Goal: Use online tool/utility: Use online tool/utility

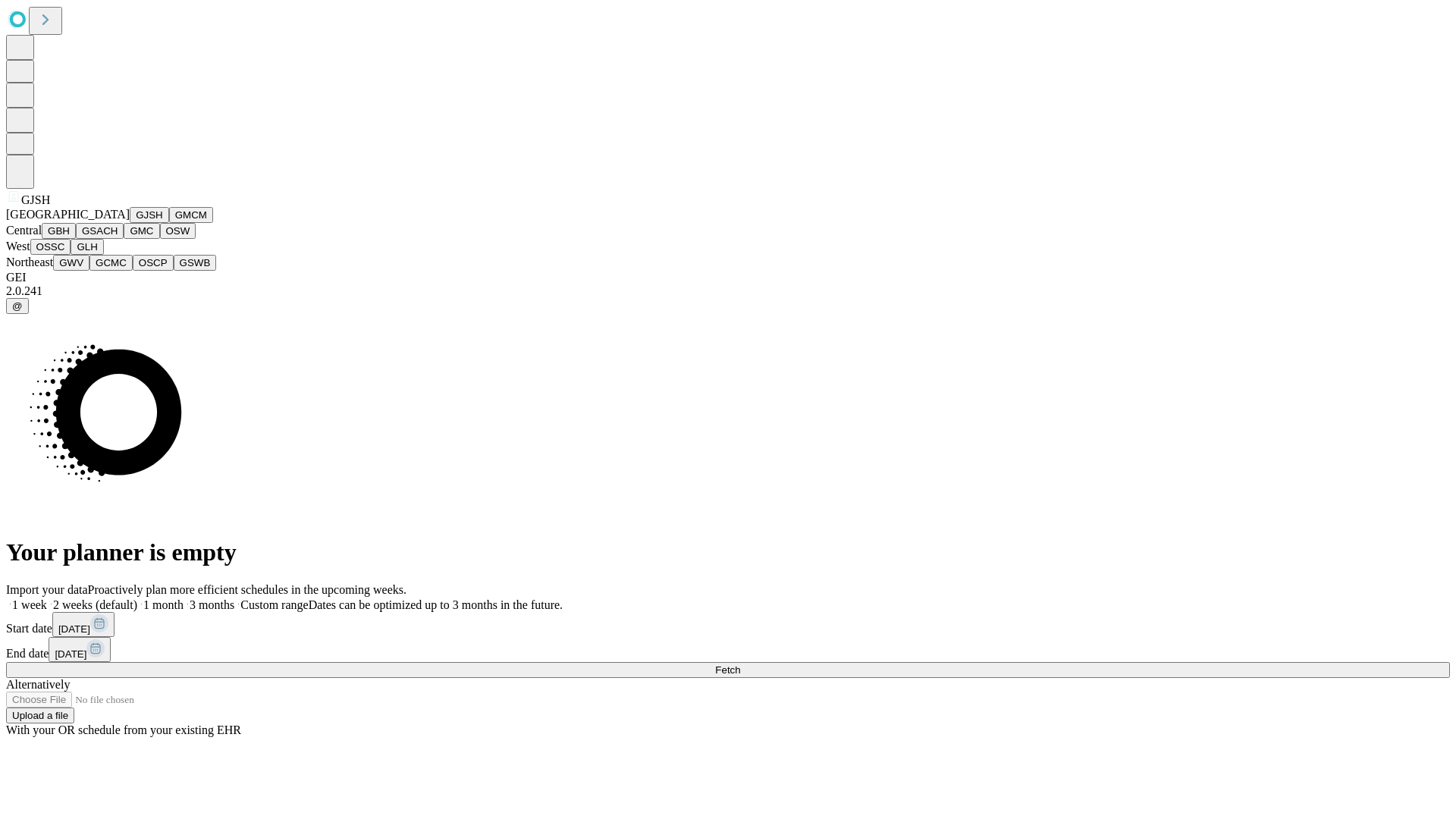
click at [130, 223] on button "GJSH" at bounding box center [149, 215] width 39 height 16
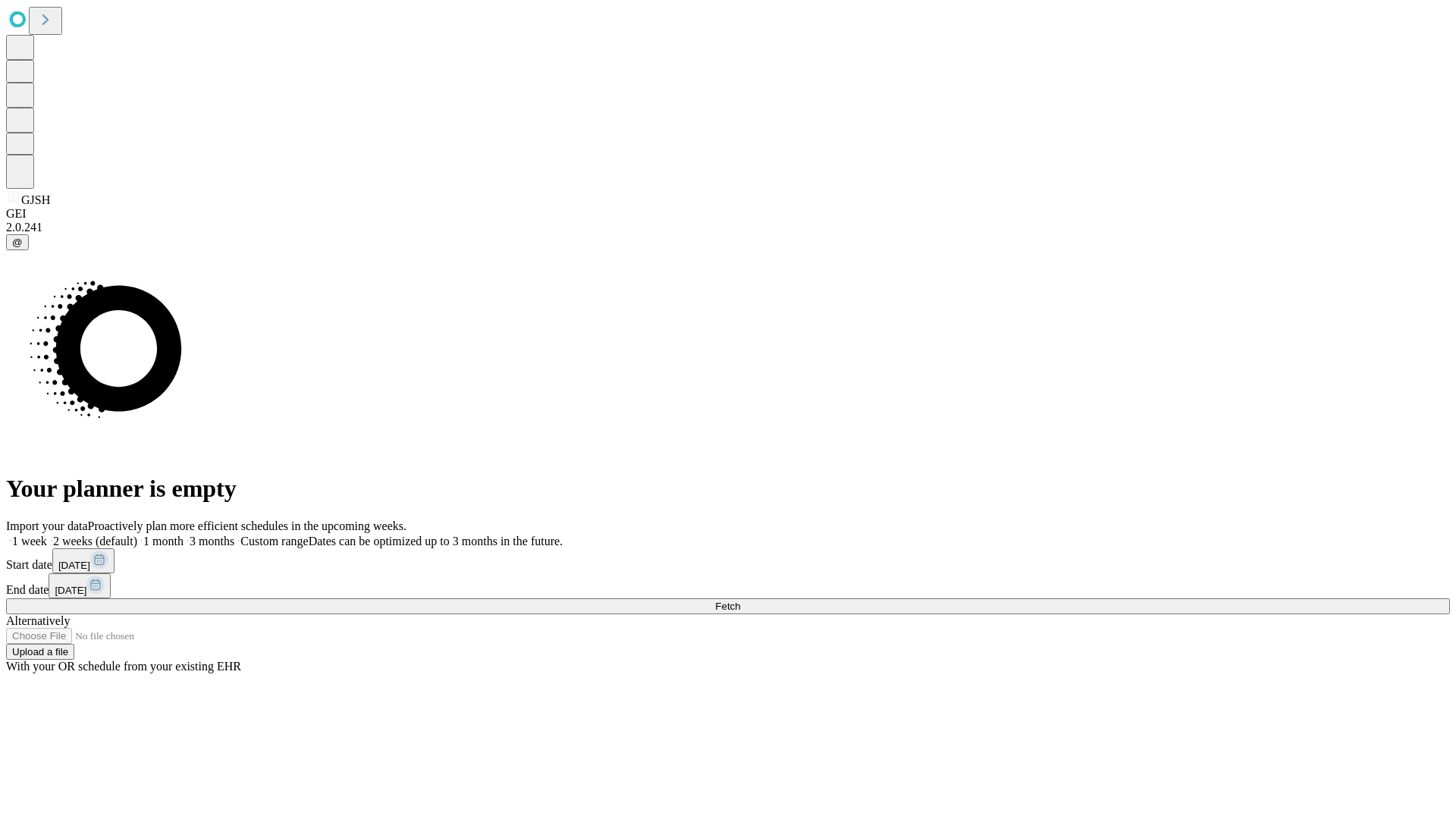
click at [137, 535] on label "2 weeks (default)" at bounding box center [92, 541] width 90 height 13
click at [741, 600] on span "Fetch" at bounding box center [728, 606] width 25 height 11
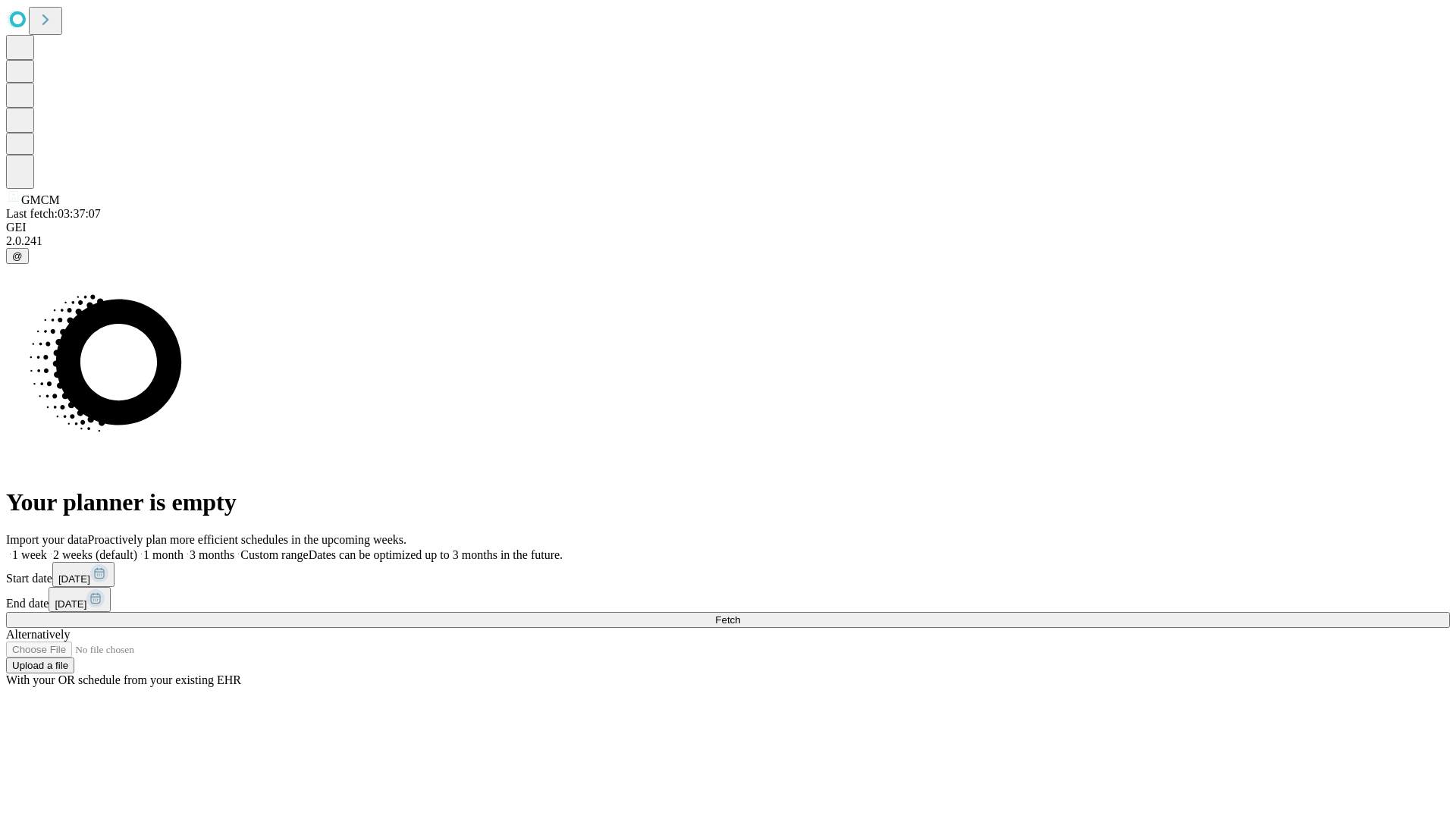
click at [137, 548] on label "2 weeks (default)" at bounding box center [92, 554] width 90 height 13
click at [741, 614] on span "Fetch" at bounding box center [728, 620] width 25 height 11
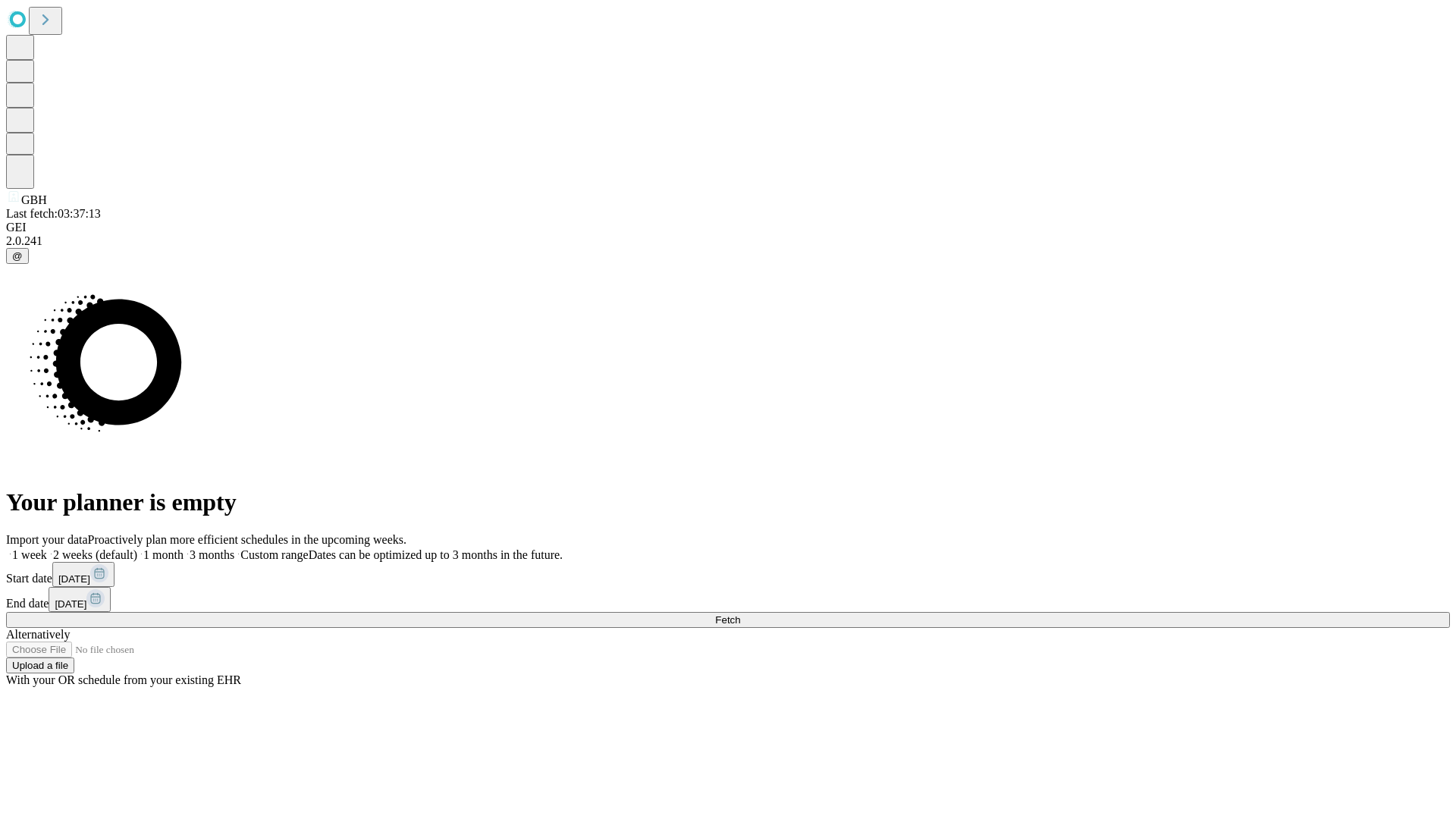
click at [137, 548] on label "2 weeks (default)" at bounding box center [92, 554] width 90 height 13
click at [741, 614] on span "Fetch" at bounding box center [728, 620] width 25 height 11
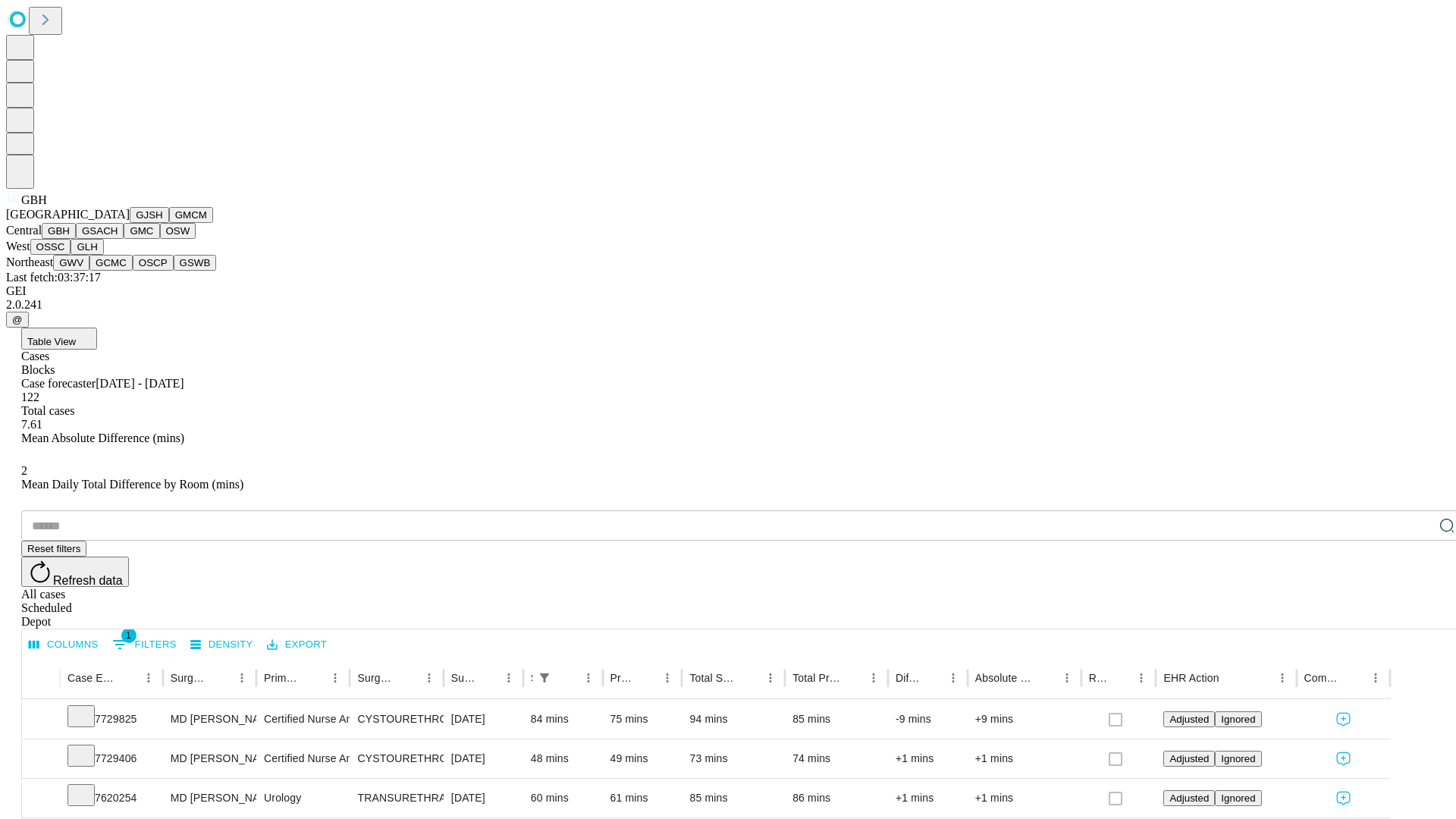
click at [117, 239] on button "GSACH" at bounding box center [100, 231] width 48 height 16
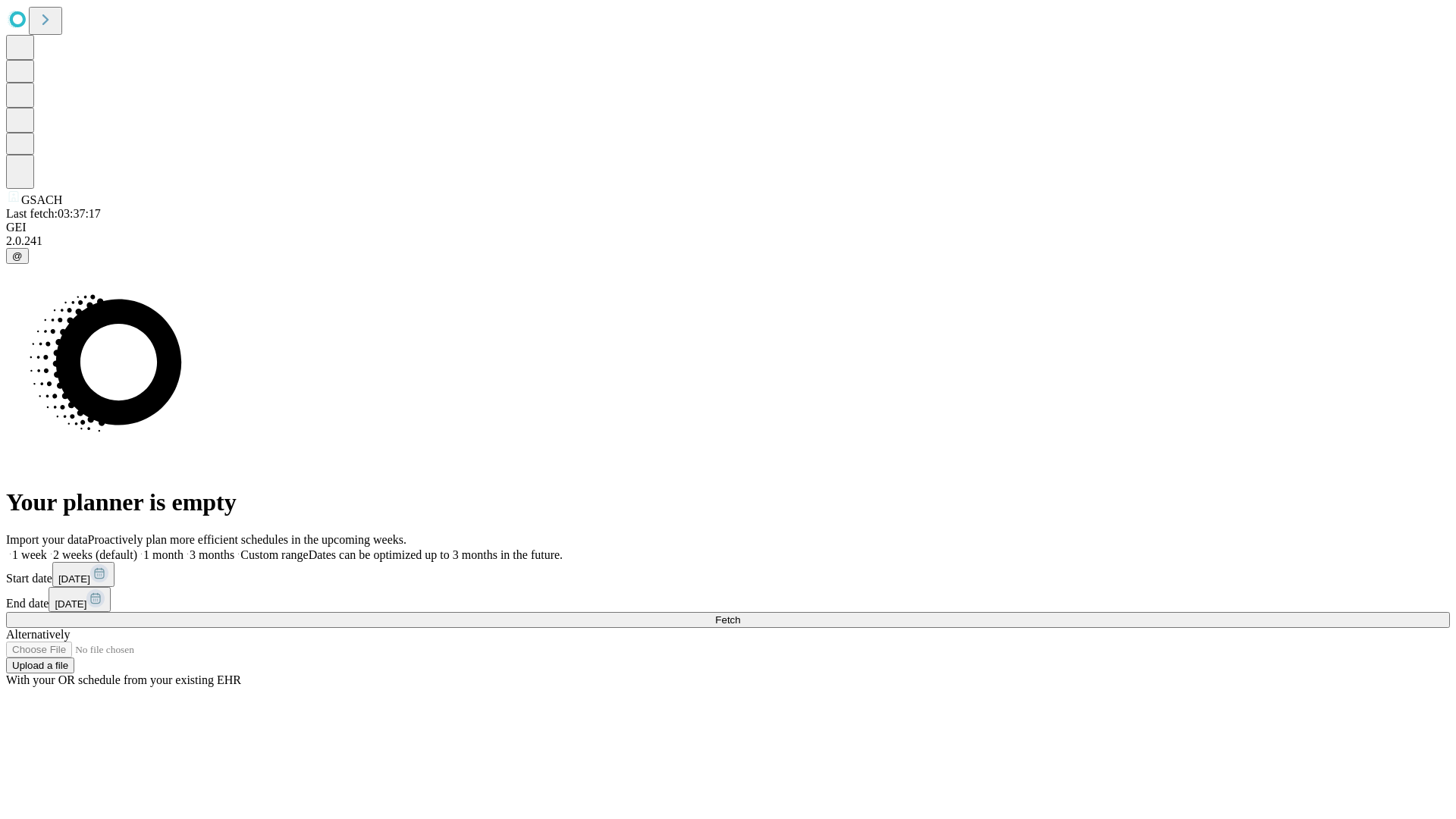
click at [137, 548] on label "2 weeks (default)" at bounding box center [92, 554] width 90 height 13
click at [741, 614] on span "Fetch" at bounding box center [728, 620] width 25 height 11
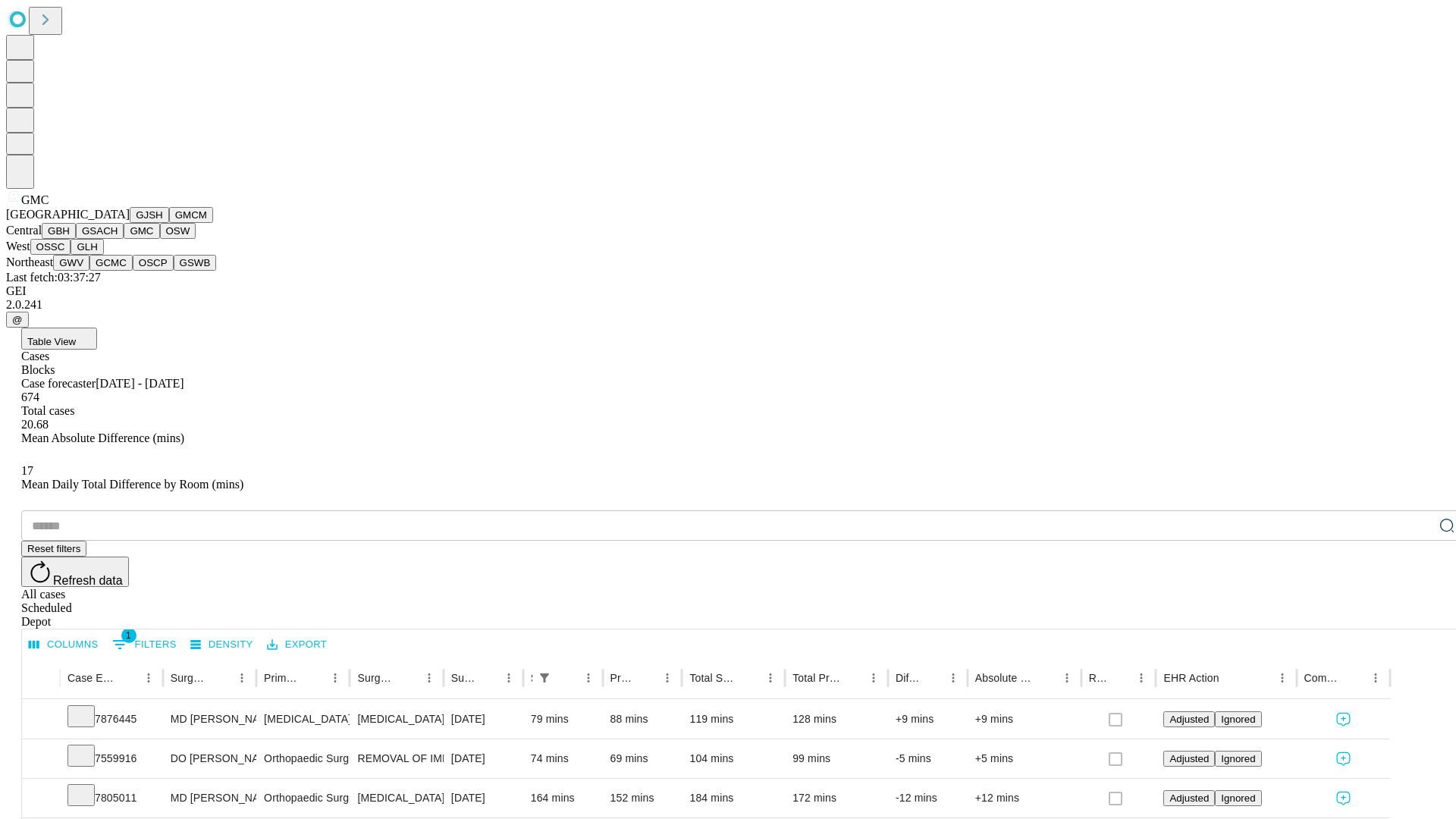
click at [160, 239] on button "OSW" at bounding box center [179, 231] width 37 height 16
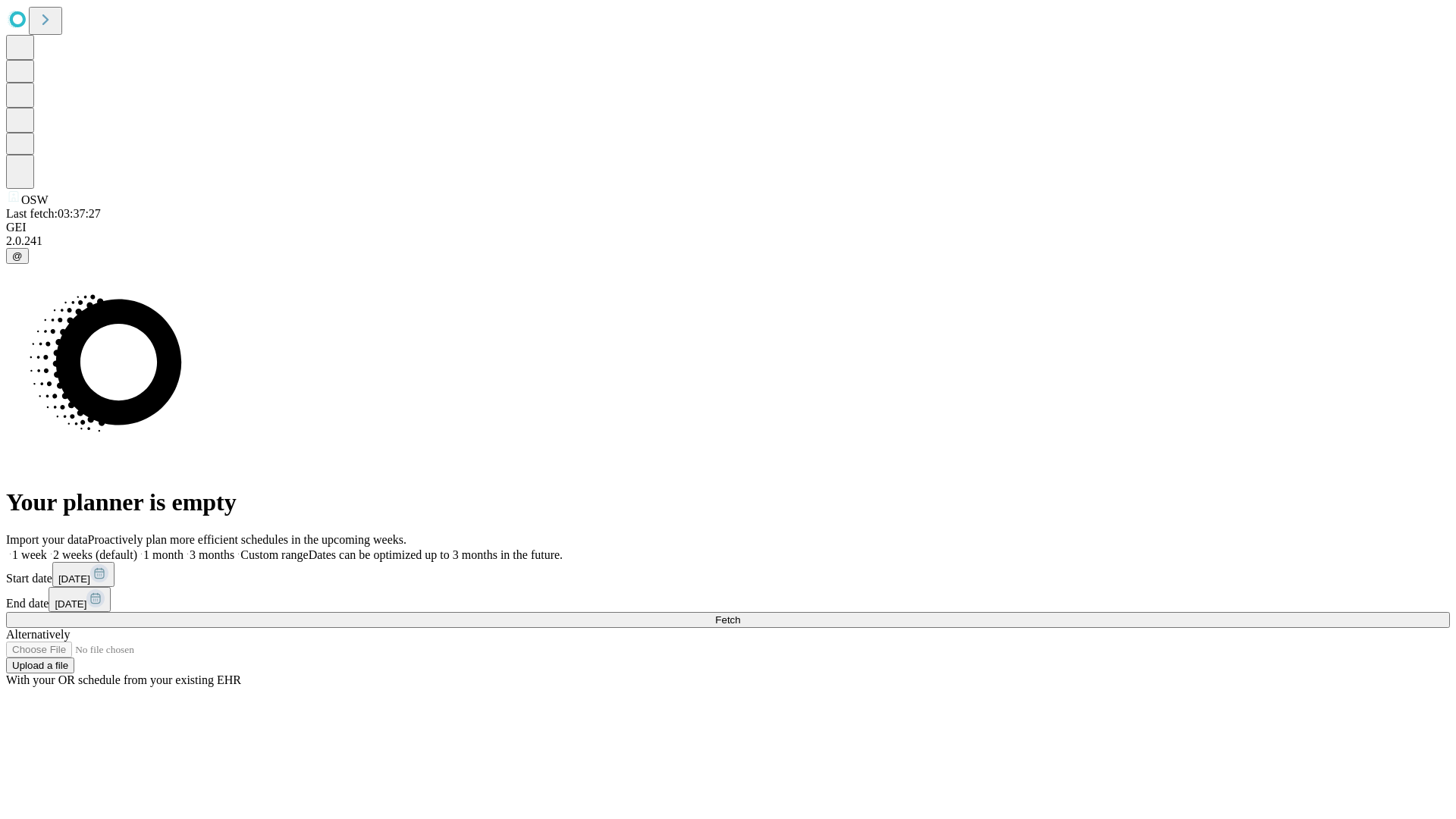
click at [137, 548] on label "2 weeks (default)" at bounding box center [92, 554] width 90 height 13
click at [741, 614] on span "Fetch" at bounding box center [728, 620] width 25 height 11
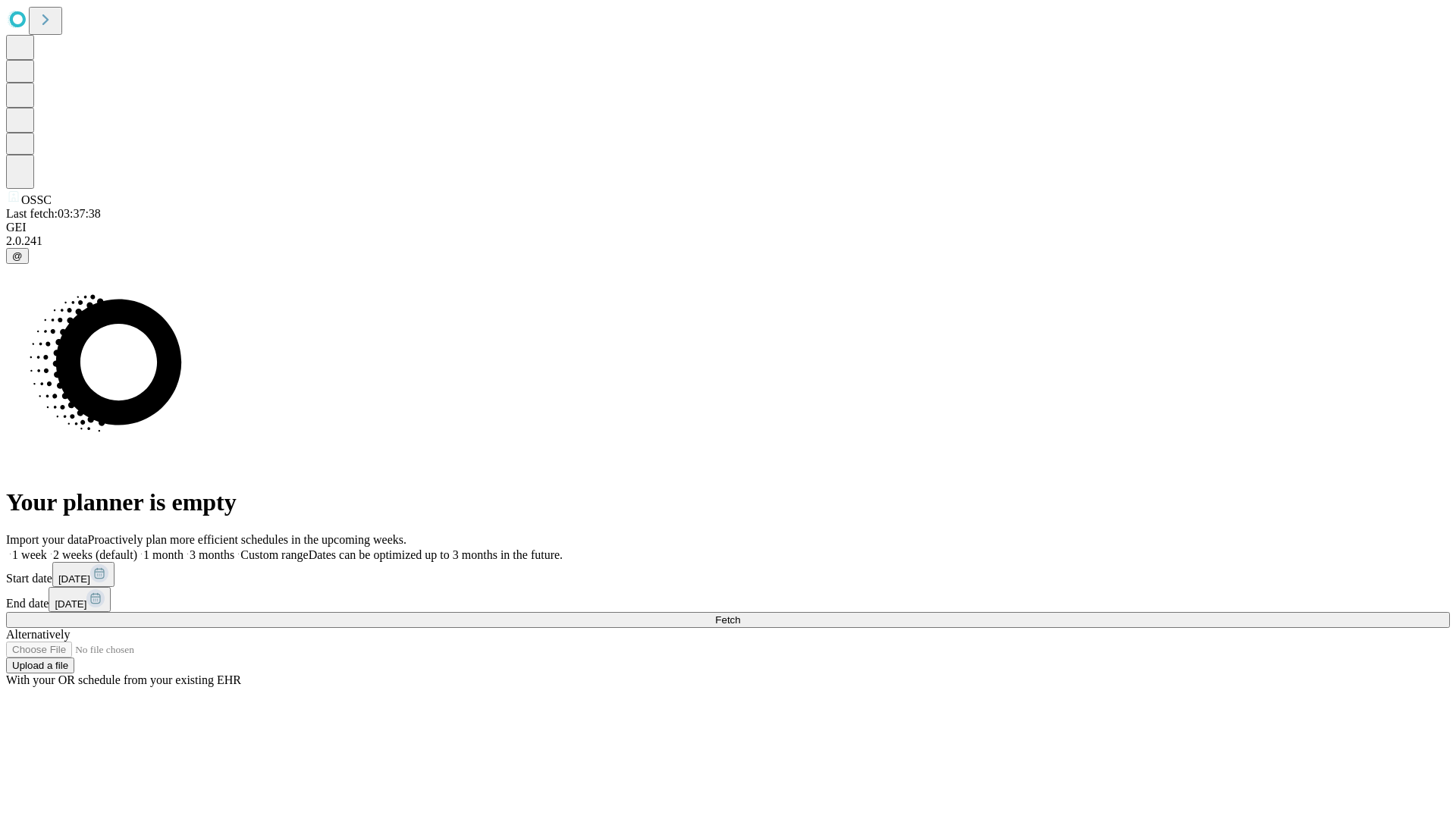
click at [137, 548] on label "2 weeks (default)" at bounding box center [92, 554] width 90 height 13
click at [741, 614] on span "Fetch" at bounding box center [728, 620] width 25 height 11
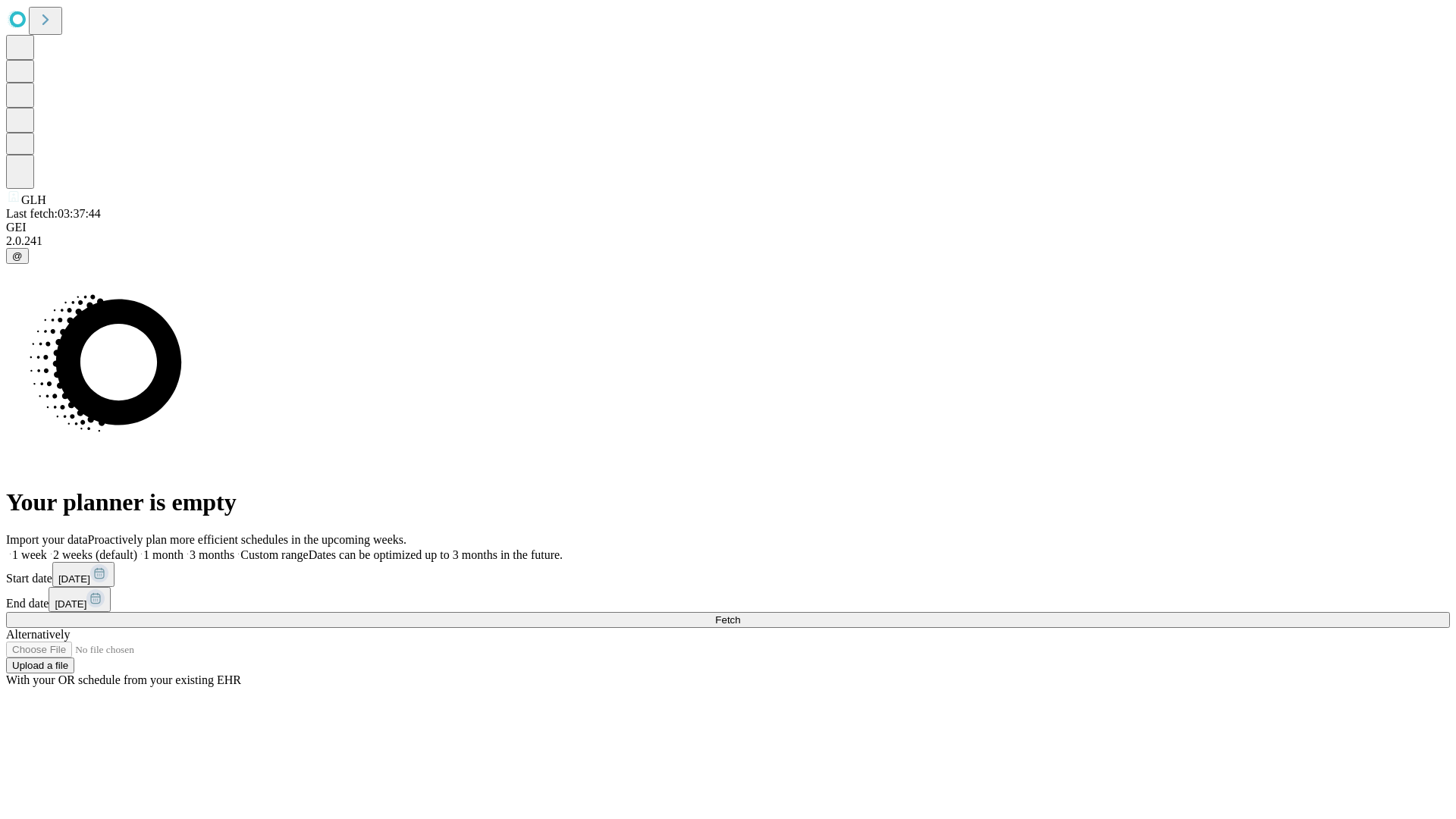
click at [137, 548] on label "2 weeks (default)" at bounding box center [92, 554] width 90 height 13
click at [741, 614] on span "Fetch" at bounding box center [728, 620] width 25 height 11
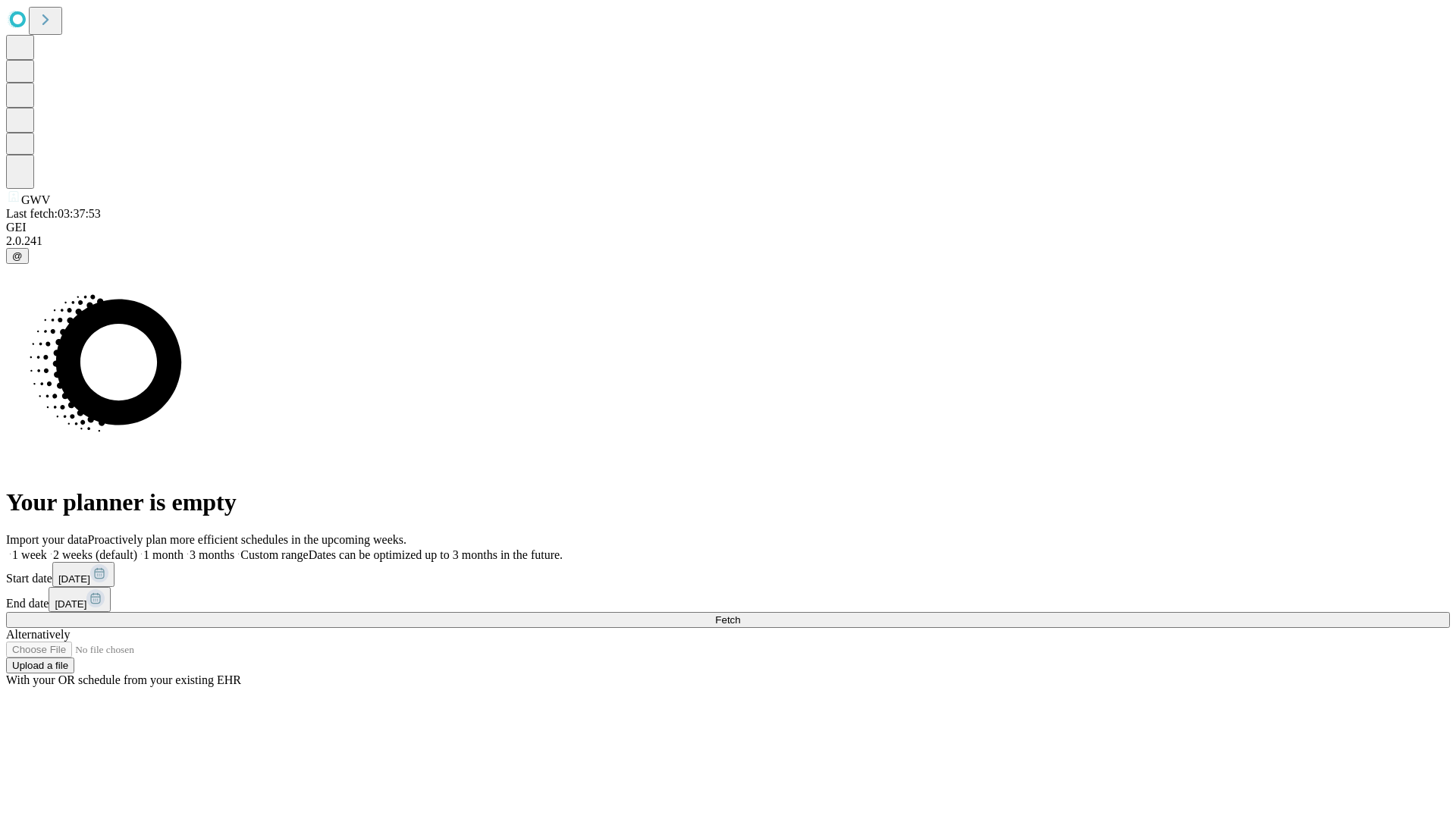
click at [137, 548] on label "2 weeks (default)" at bounding box center [92, 554] width 90 height 13
click at [741, 614] on span "Fetch" at bounding box center [728, 620] width 25 height 11
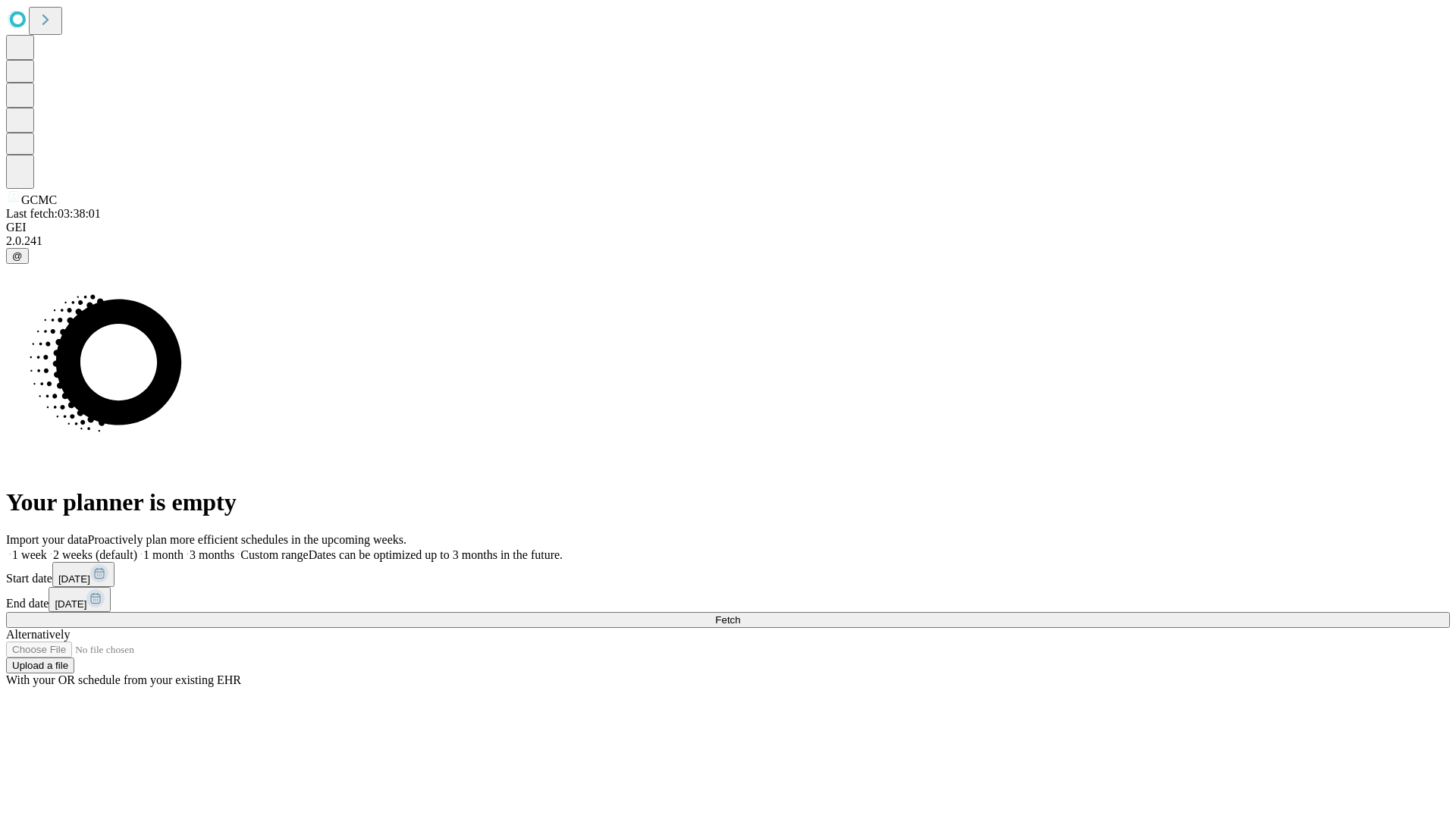
click at [137, 548] on label "2 weeks (default)" at bounding box center [92, 554] width 90 height 13
click at [741, 614] on span "Fetch" at bounding box center [728, 620] width 25 height 11
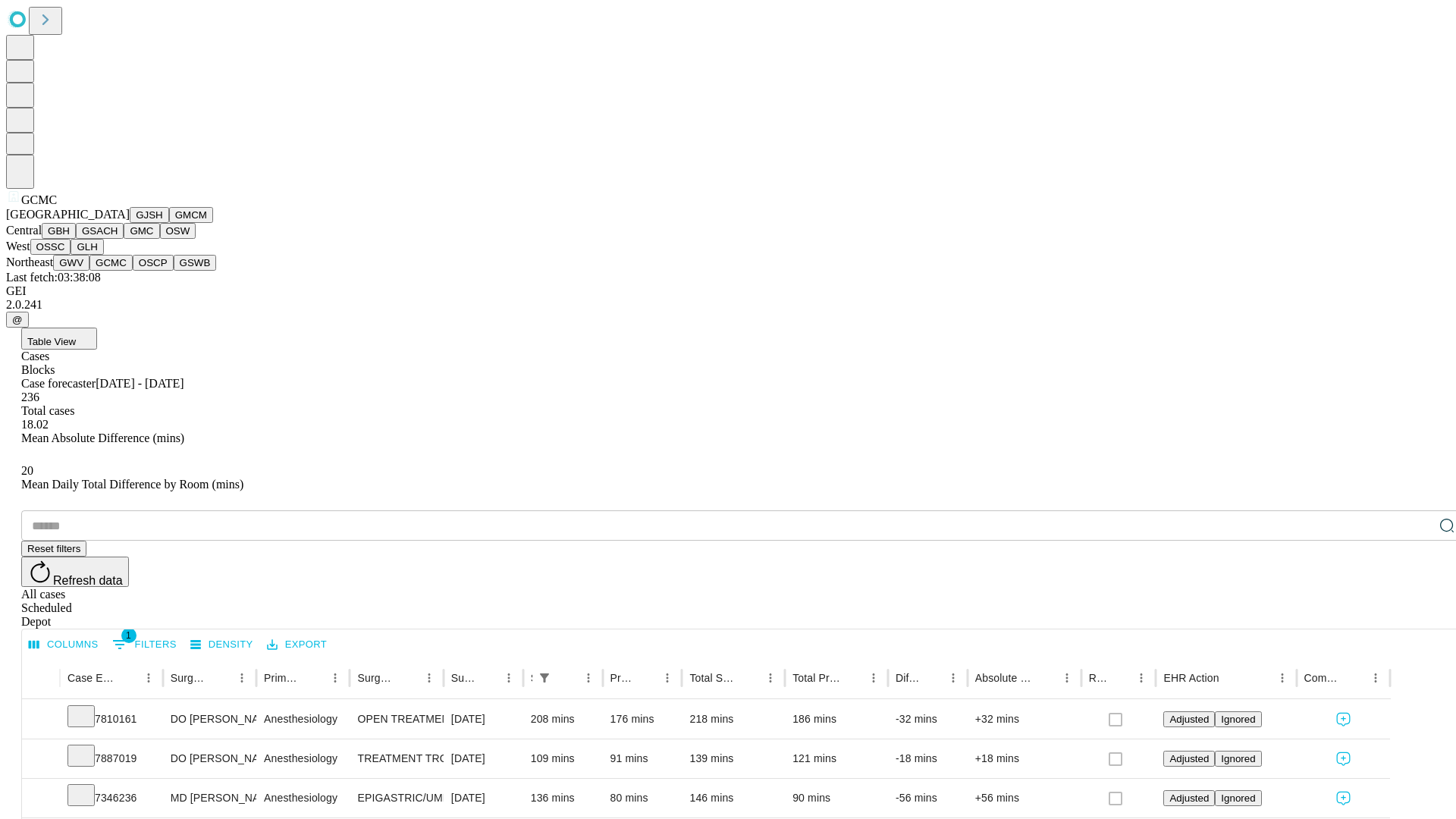
click at [133, 270] on button "OSCP" at bounding box center [153, 262] width 41 height 16
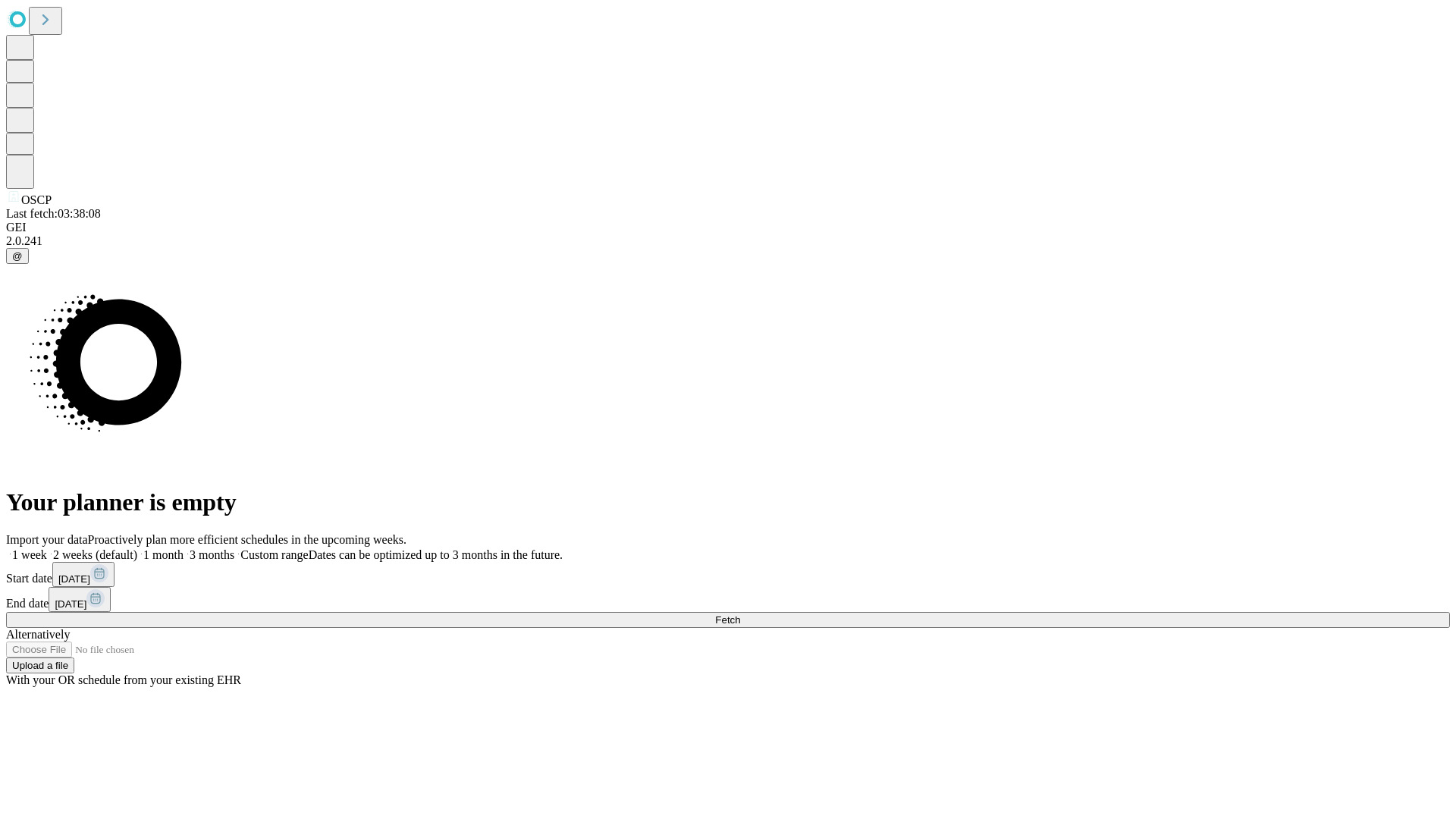
click at [137, 548] on label "2 weeks (default)" at bounding box center [92, 554] width 90 height 13
click at [741, 614] on span "Fetch" at bounding box center [728, 620] width 25 height 11
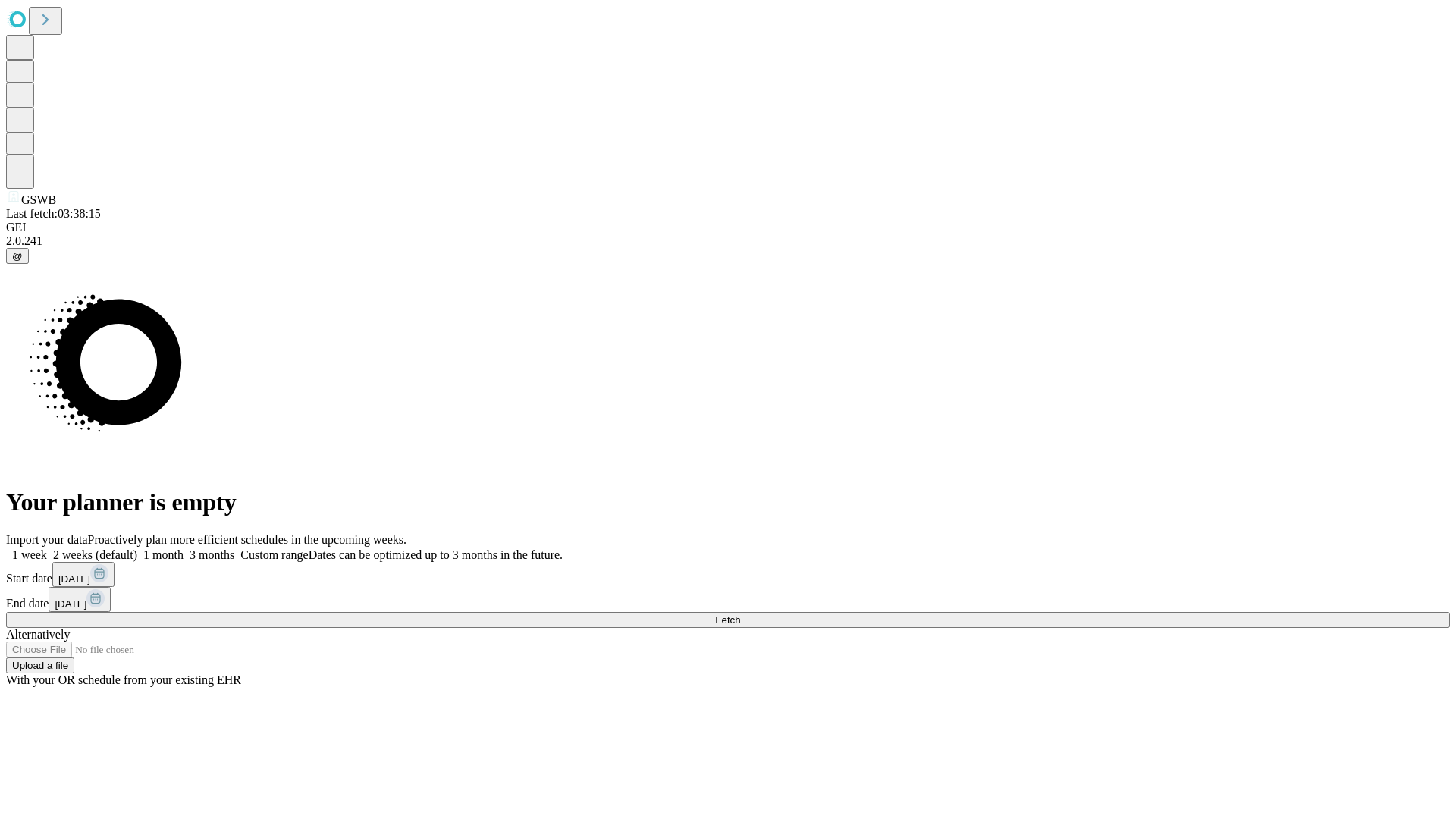
click at [137, 548] on label "2 weeks (default)" at bounding box center [92, 554] width 90 height 13
click at [741, 614] on span "Fetch" at bounding box center [728, 620] width 25 height 11
